Goal: Information Seeking & Learning: Learn about a topic

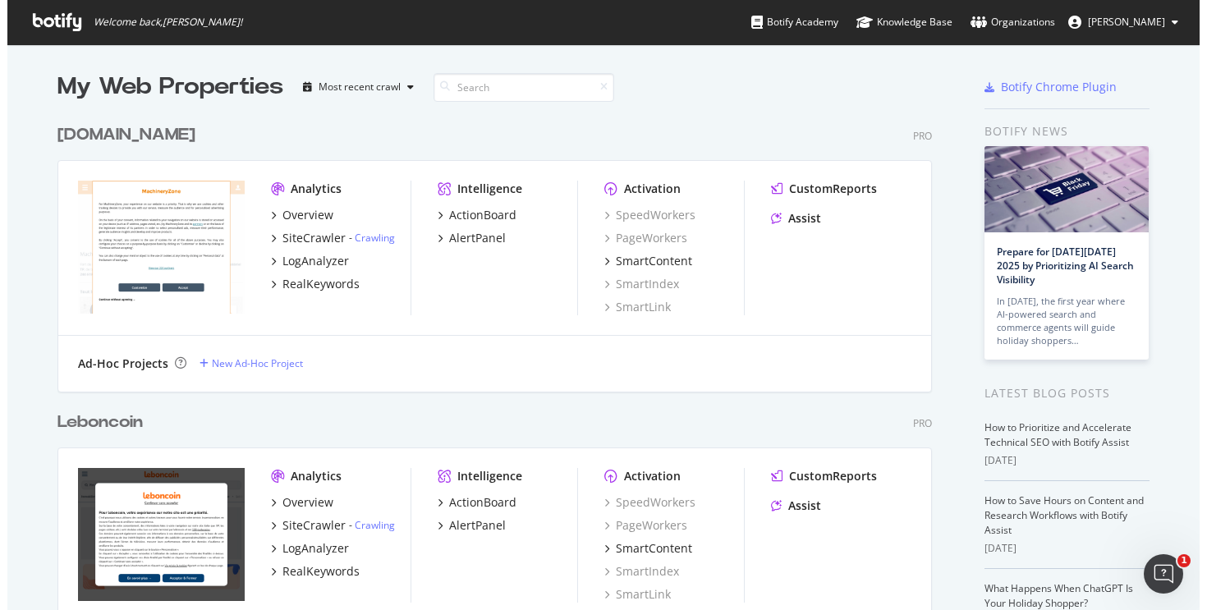
scroll to position [598, 1182]
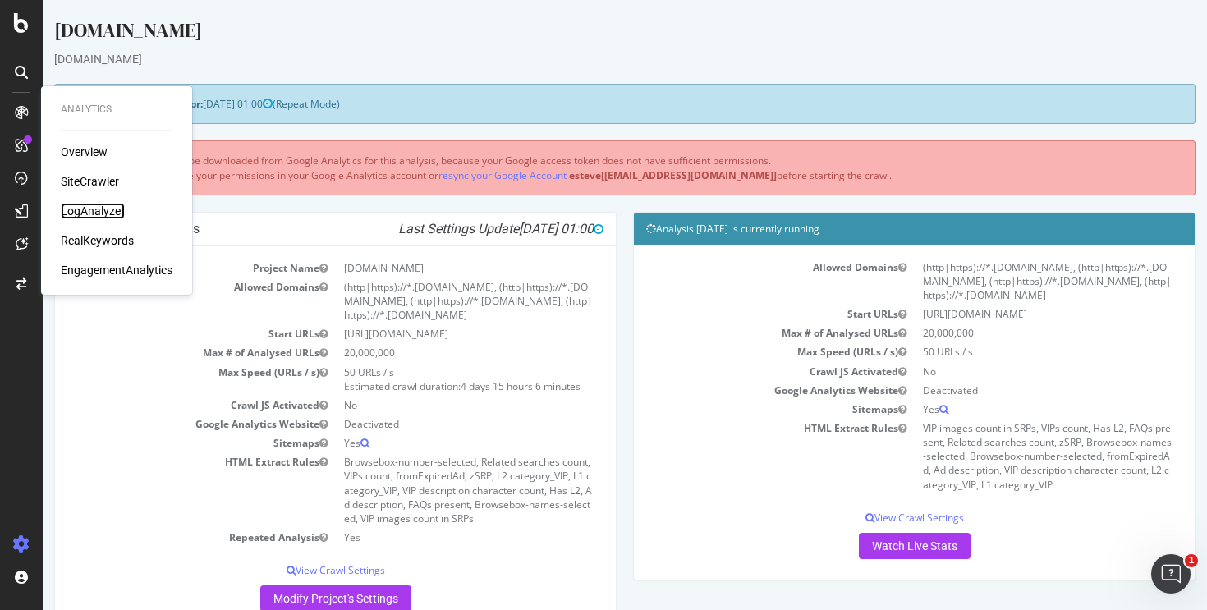
click at [92, 204] on div "LogAnalyzer" at bounding box center [93, 211] width 64 height 16
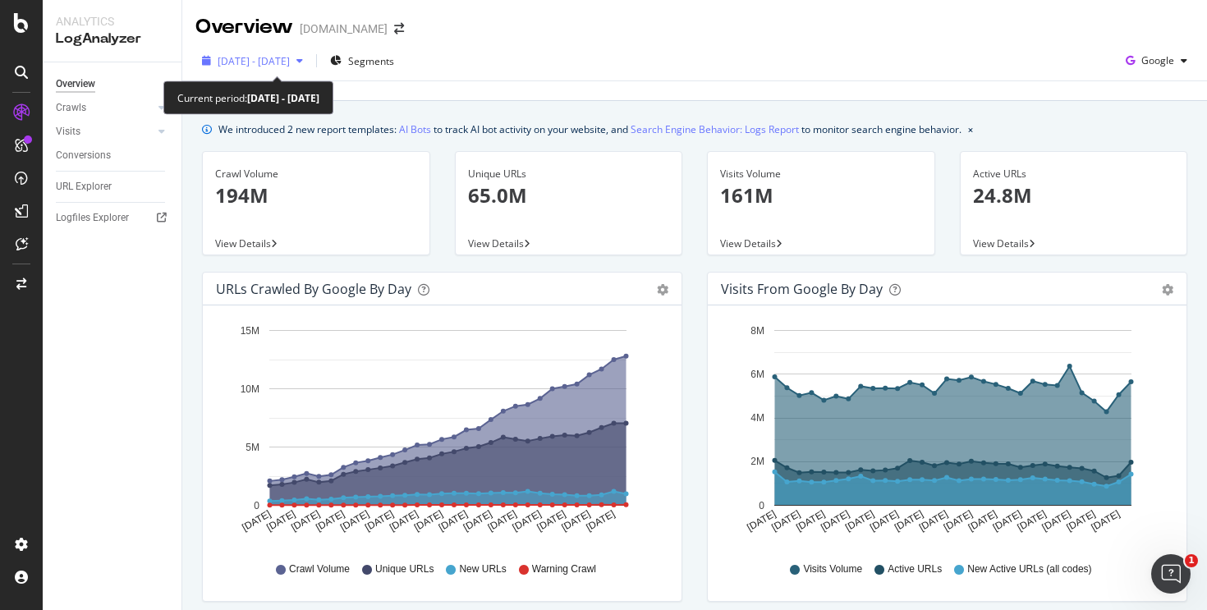
click at [290, 56] on span "[DATE] - [DATE]" at bounding box center [254, 61] width 72 height 14
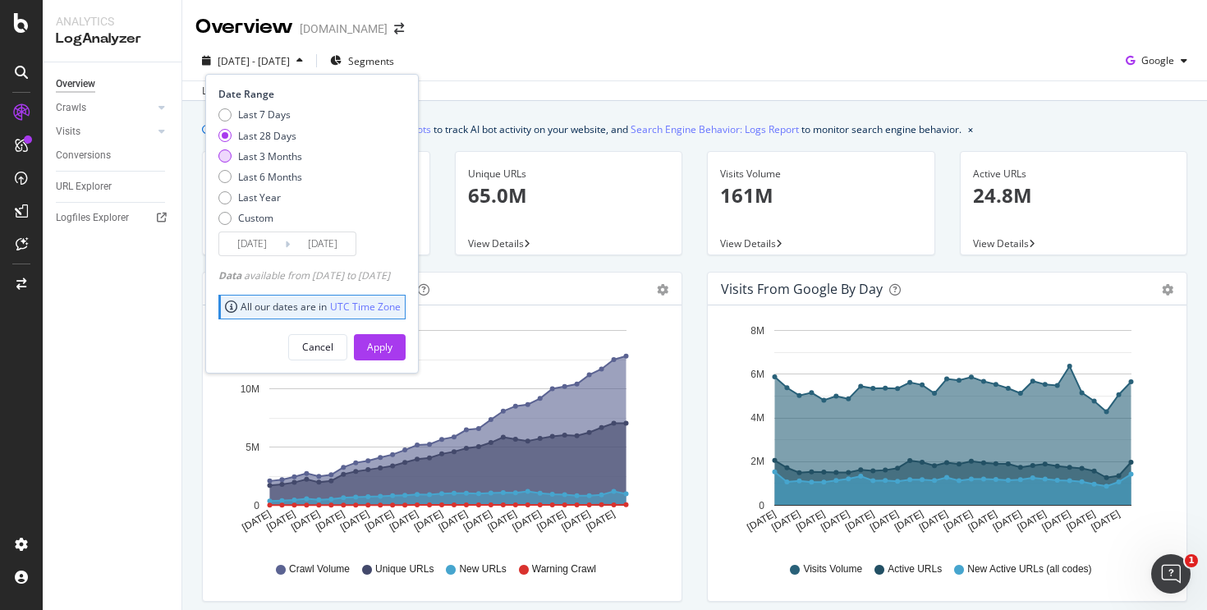
click at [222, 154] on div "Last 3 Months" at bounding box center [224, 155] width 13 height 13
type input "[DATE]"
click at [392, 340] on div "Apply" at bounding box center [379, 347] width 25 height 14
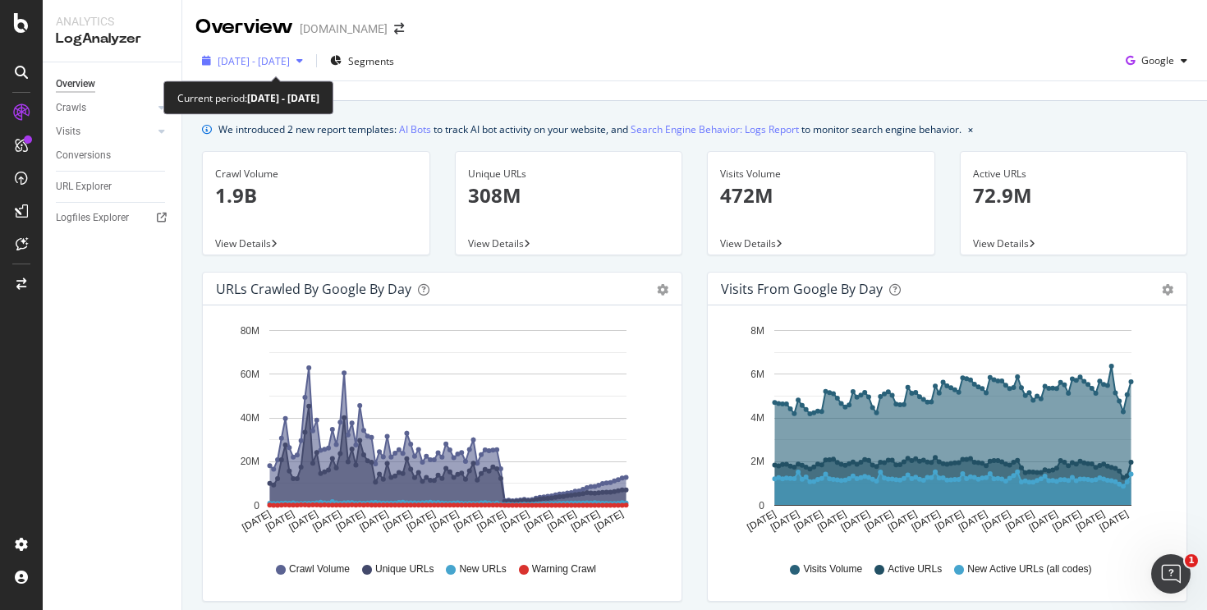
click at [277, 57] on span "[DATE] - [DATE]" at bounding box center [254, 61] width 72 height 14
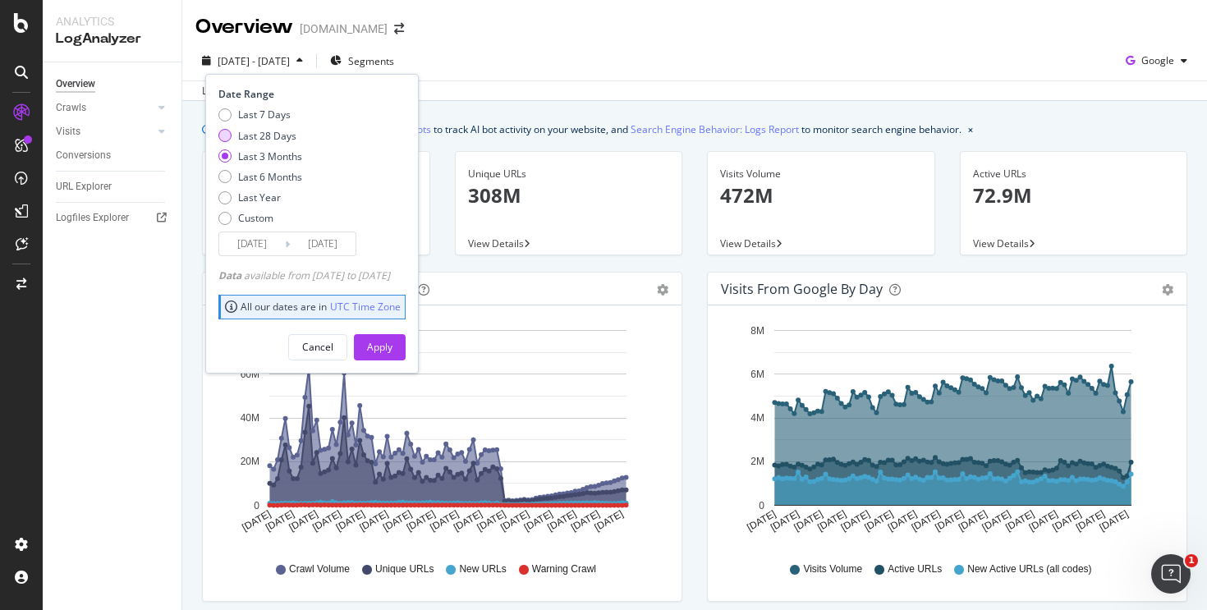
click at [232, 129] on div "Last 28 Days" at bounding box center [260, 136] width 84 height 14
type input "[DATE]"
click at [392, 349] on div "Apply" at bounding box center [379, 347] width 25 height 14
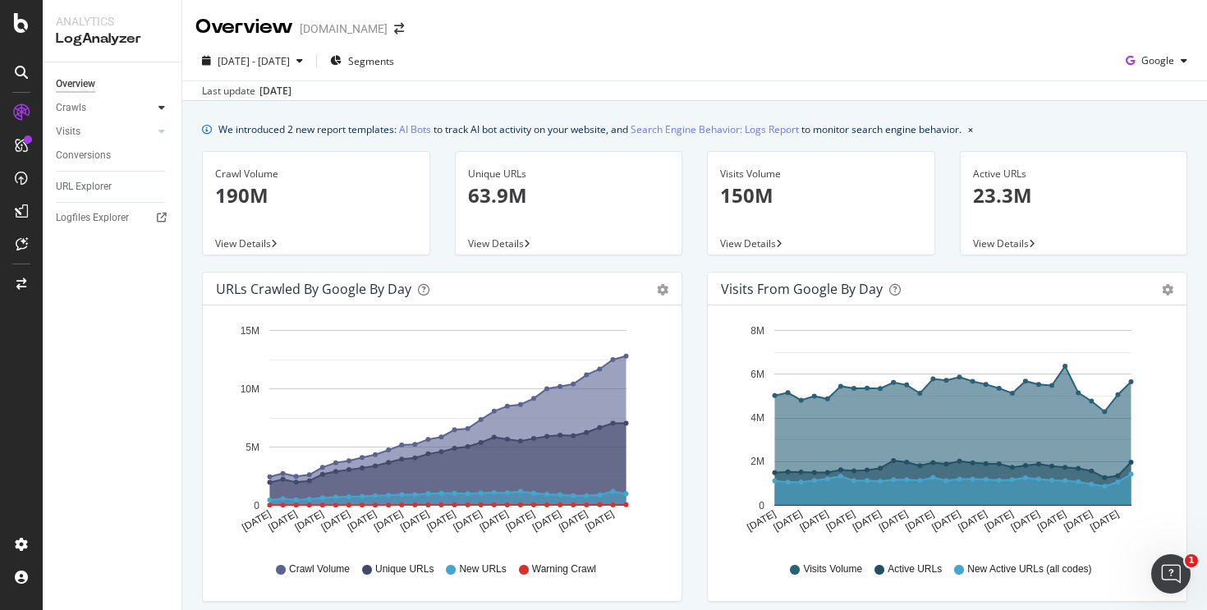
click at [157, 112] on div at bounding box center [162, 107] width 16 height 16
click at [99, 190] on div "HTTP Codes" at bounding box center [91, 196] width 56 height 17
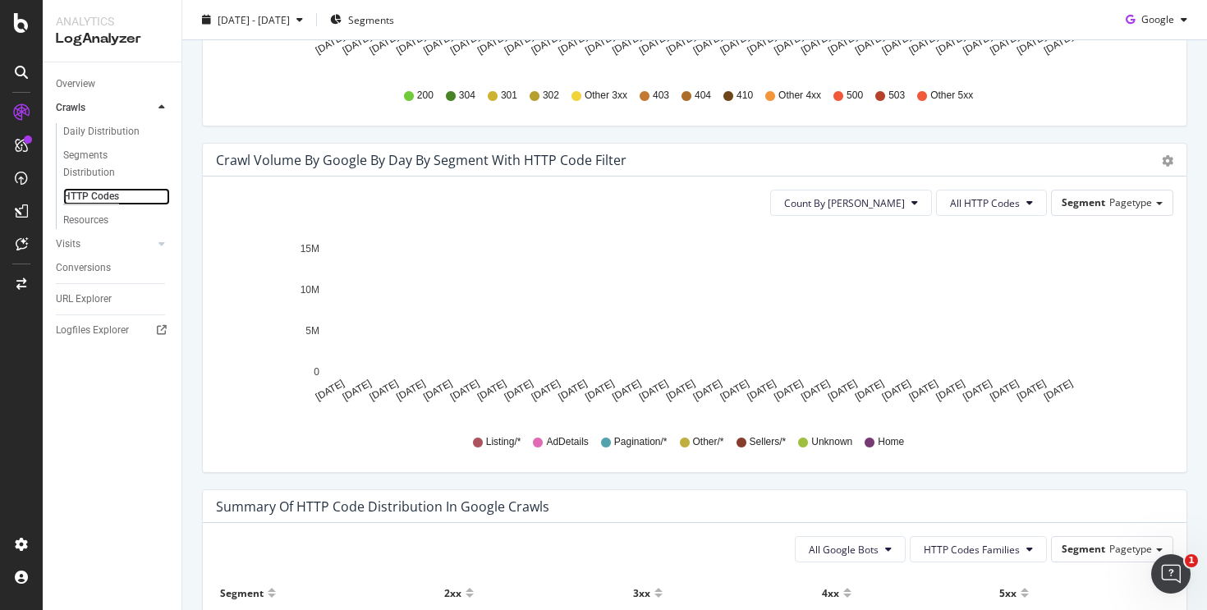
scroll to position [414, 0]
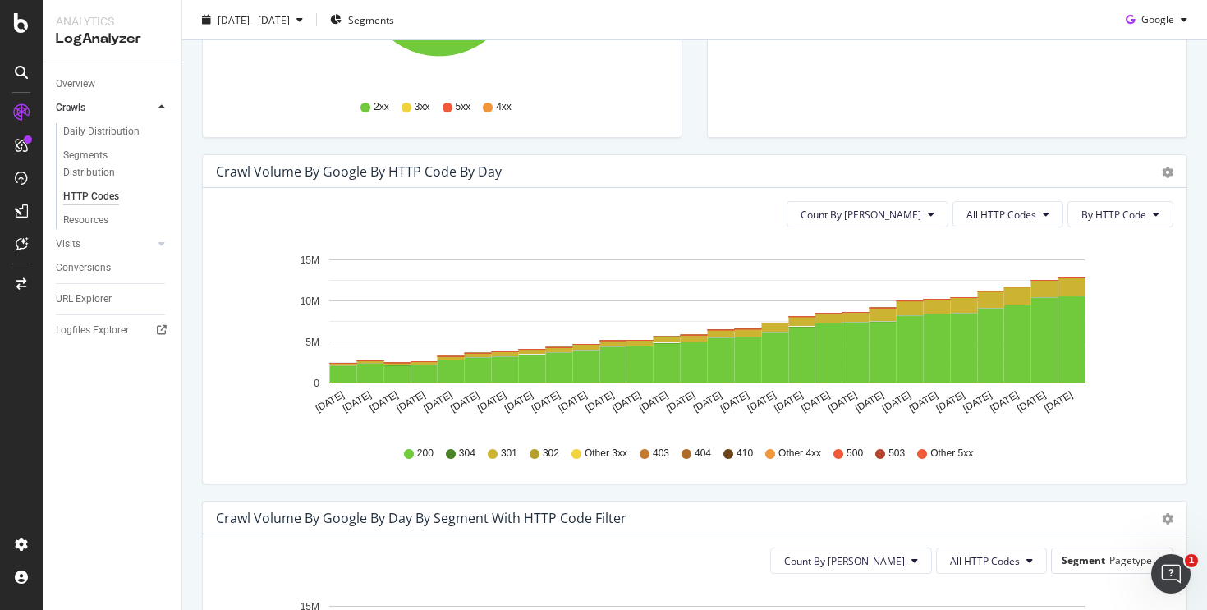
click at [989, 200] on div "Count By Day All HTTP Codes By HTTP Code Hold CMD (⌘) while clicking to filter …" at bounding box center [695, 336] width 984 height 296
click at [980, 213] on span "All HTTP Codes" at bounding box center [1001, 215] width 70 height 14
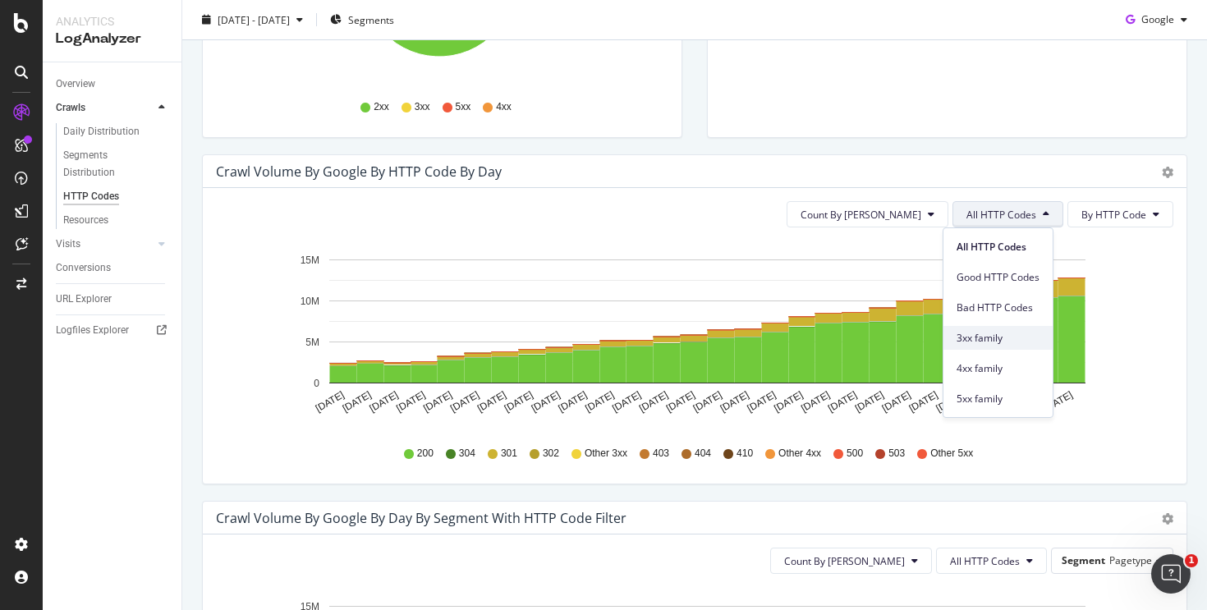
click at [983, 341] on span "3xx family" at bounding box center [998, 338] width 83 height 15
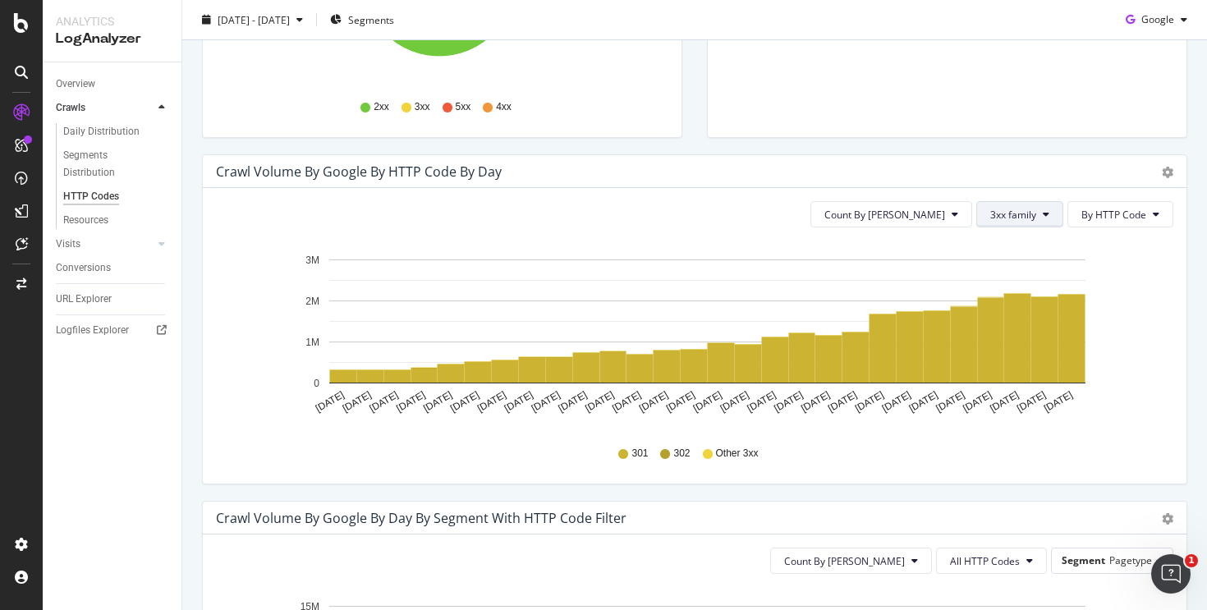
click at [999, 218] on span "3xx family" at bounding box center [1013, 215] width 46 height 14
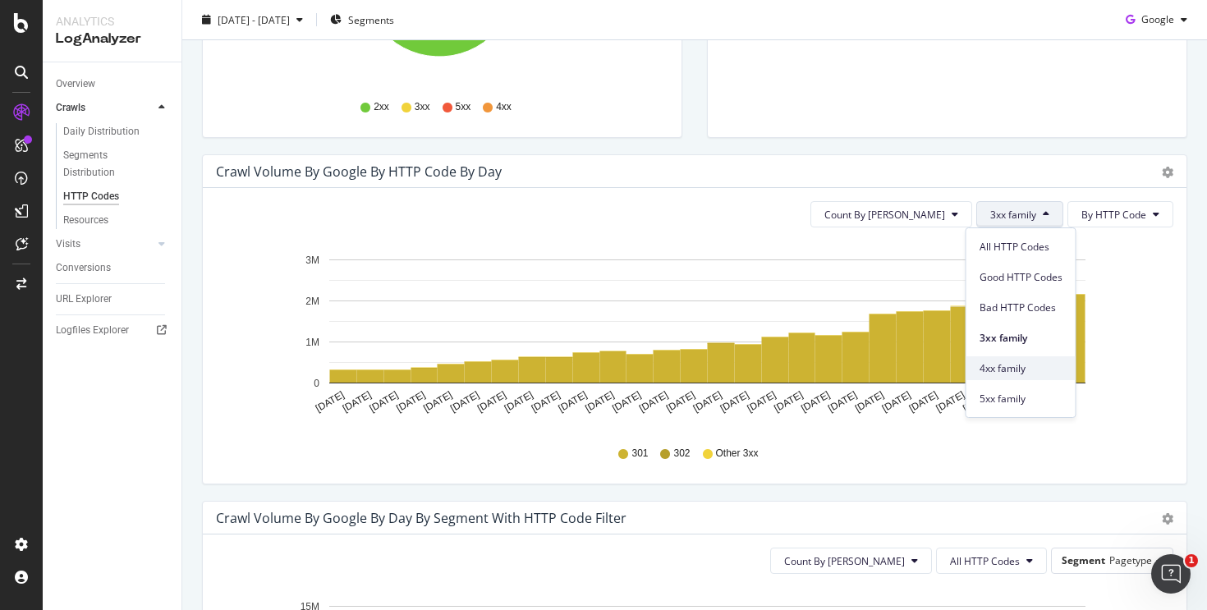
click at [1003, 362] on span "4xx family" at bounding box center [1021, 368] width 83 height 15
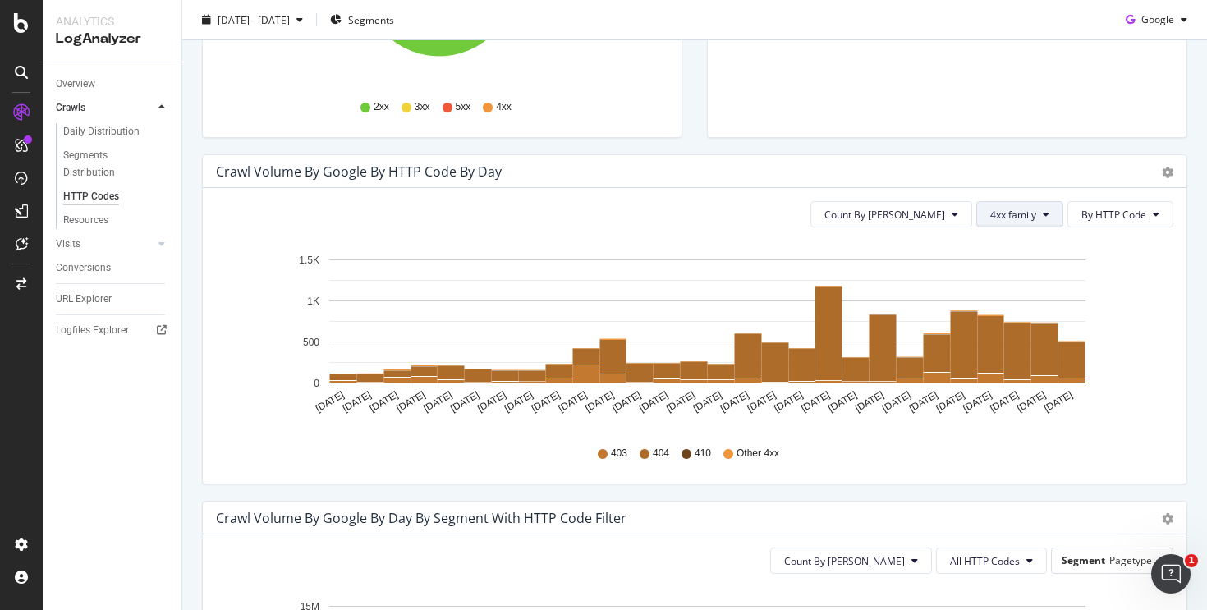
click at [1014, 212] on span "4xx family" at bounding box center [1013, 215] width 46 height 14
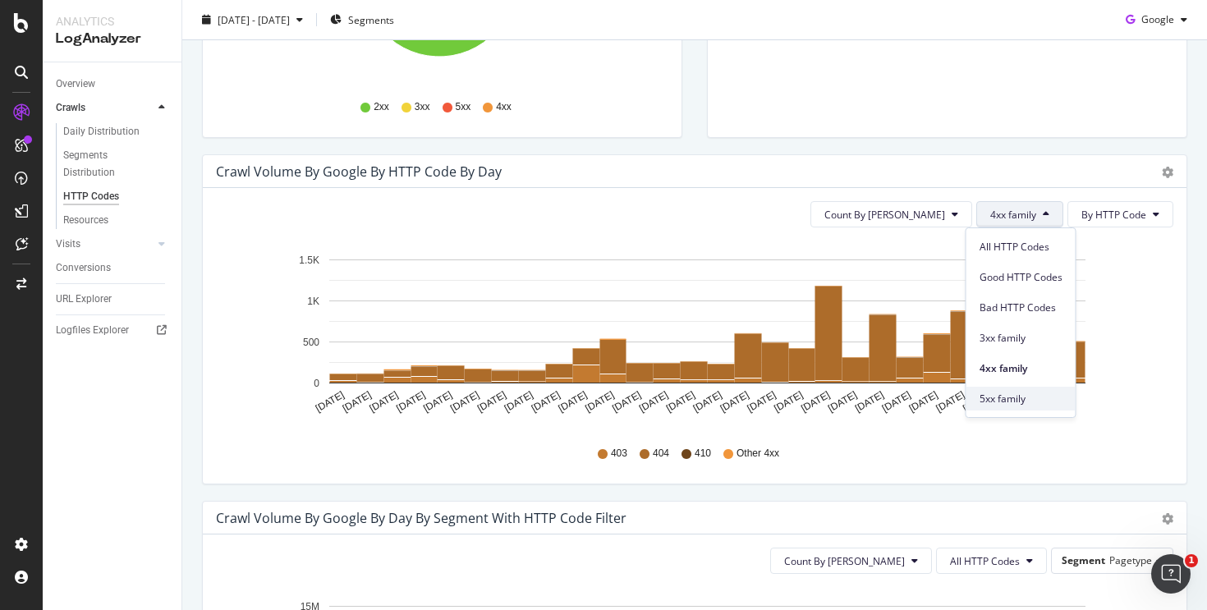
click at [1005, 404] on span "5xx family" at bounding box center [1021, 399] width 83 height 15
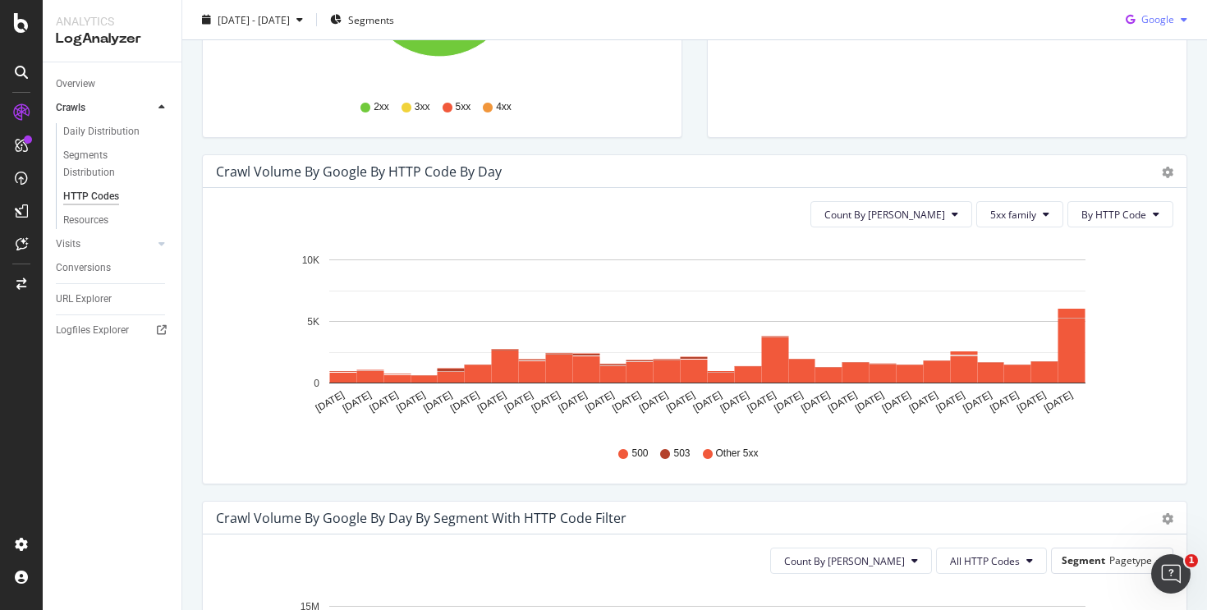
click at [1141, 21] on span "Google" at bounding box center [1157, 19] width 33 height 14
click at [1133, 120] on div "OpenAI" at bounding box center [1144, 113] width 113 height 24
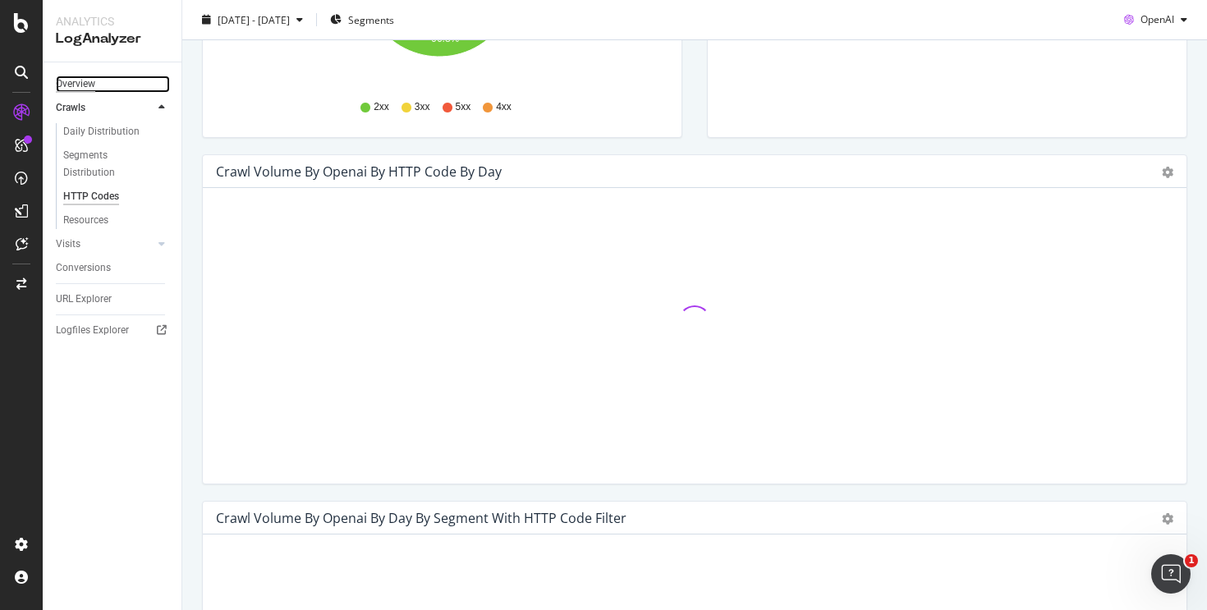
click at [85, 80] on div "Overview" at bounding box center [75, 84] width 39 height 17
